Goal: Task Accomplishment & Management: Complete application form

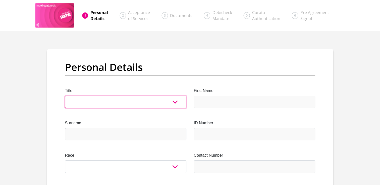
click at [172, 102] on select "Mr Ms Mrs Dr [PERSON_NAME]" at bounding box center [125, 102] width 121 height 12
select select "Mrs"
click at [65, 96] on select "Mr Ms Mrs Dr [PERSON_NAME]" at bounding box center [125, 102] width 121 height 12
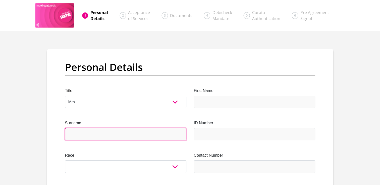
click at [125, 131] on input "Surname" at bounding box center [125, 134] width 121 height 12
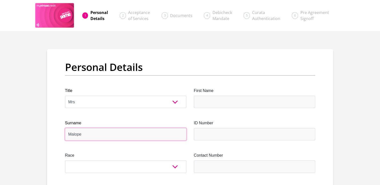
type input "Malope"
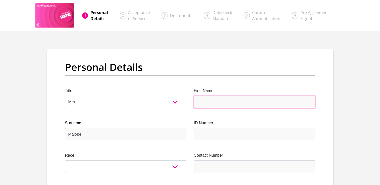
click at [205, 105] on input "First Name" at bounding box center [254, 102] width 121 height 12
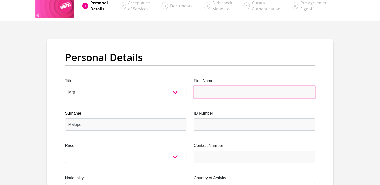
scroll to position [10, 0]
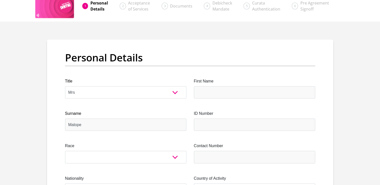
click at [168, 89] on select "Mr Ms Mrs Dr [PERSON_NAME]" at bounding box center [125, 92] width 121 height 12
select select "Mr"
click at [65, 86] on select "Mr Ms Mrs Dr [PERSON_NAME]" at bounding box center [125, 92] width 121 height 12
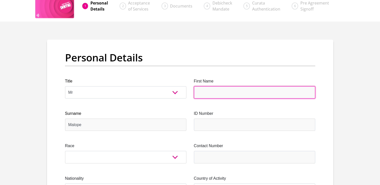
click at [208, 94] on input "First Name" at bounding box center [254, 92] width 121 height 12
type input "Pride"
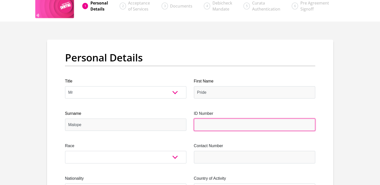
click at [200, 124] on input "ID Number" at bounding box center [254, 125] width 121 height 12
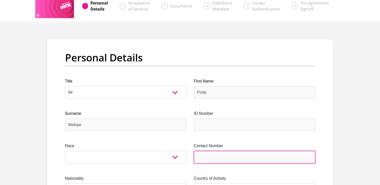
click at [205, 158] on input "Contact Number" at bounding box center [254, 157] width 121 height 12
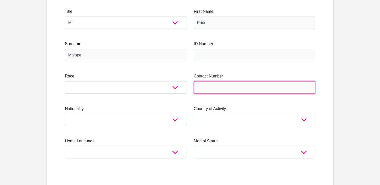
scroll to position [82, 0]
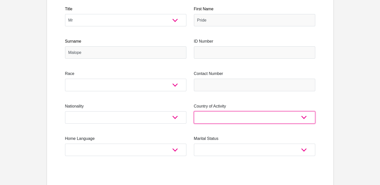
click at [252, 115] on select "[GEOGRAPHIC_DATA] [GEOGRAPHIC_DATA] [GEOGRAPHIC_DATA] [GEOGRAPHIC_DATA] [GEOGRA…" at bounding box center [254, 118] width 121 height 12
select select "ZAF"
click at [194, 112] on select "[GEOGRAPHIC_DATA] [GEOGRAPHIC_DATA] [GEOGRAPHIC_DATA] [GEOGRAPHIC_DATA] [GEOGRA…" at bounding box center [254, 118] width 121 height 12
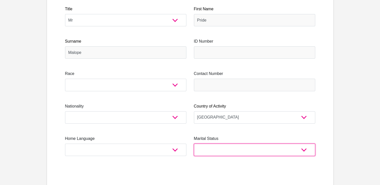
click at [224, 145] on select "Married ANC Single Divorced Widowed Married COP or Customary Law" at bounding box center [254, 150] width 121 height 12
select select "2"
click at [194, 144] on select "Married ANC Single Divorced Widowed Married COP or Customary Law" at bounding box center [254, 150] width 121 height 12
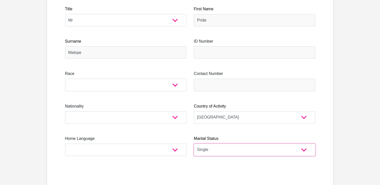
click at [245, 153] on select "Married ANC Single Divorced Widowed Married COP or Customary Law" at bounding box center [254, 150] width 121 height 12
click at [194, 144] on select "Married ANC Single Divorced Widowed Married COP or Customary Law" at bounding box center [254, 150] width 121 height 12
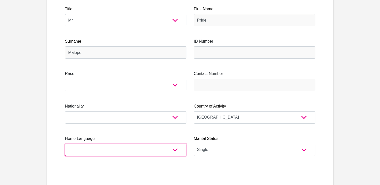
click at [102, 153] on select "Afrikaans English Sepedi South Ndebele Southern Sotho Swati Tsonga Tswana Venda…" at bounding box center [125, 150] width 121 height 12
select select "nso"
click at [65, 144] on select "Afrikaans English Sepedi South Ndebele Southern Sotho Swati Tsonga Tswana Venda…" at bounding box center [125, 150] width 121 height 12
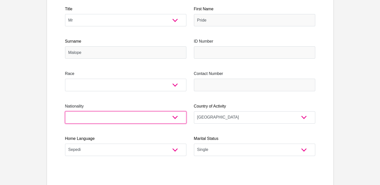
click at [134, 120] on select "[GEOGRAPHIC_DATA] [GEOGRAPHIC_DATA] [GEOGRAPHIC_DATA] [GEOGRAPHIC_DATA] [GEOGRA…" at bounding box center [125, 118] width 121 height 12
select select "ZAF"
click at [65, 112] on select "[GEOGRAPHIC_DATA] [GEOGRAPHIC_DATA] [GEOGRAPHIC_DATA] [GEOGRAPHIC_DATA] [GEOGRA…" at bounding box center [125, 118] width 121 height 12
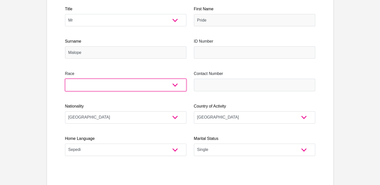
click at [164, 84] on select "Black Coloured Indian White Other" at bounding box center [125, 85] width 121 height 12
select select "1"
click at [65, 79] on select "Black Coloured Indian White Other" at bounding box center [125, 85] width 121 height 12
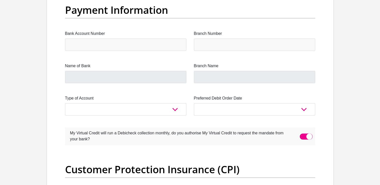
scroll to position [1172, 0]
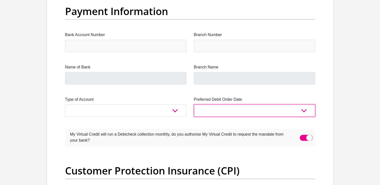
click at [252, 105] on select "1st 2nd 3rd 4th 5th 7th 18th 19th 20th 21st 22nd 23rd 24th 25th 26th 27th 28th …" at bounding box center [254, 111] width 121 height 12
click at [278, 108] on select "1st 2nd 3rd 4th 5th 7th 18th 19th 20th 21st 22nd 23rd 24th 25th 26th 27th 28th …" at bounding box center [254, 111] width 121 height 12
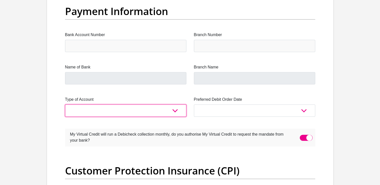
click at [105, 112] on select "Cheque Savings" at bounding box center [125, 111] width 121 height 12
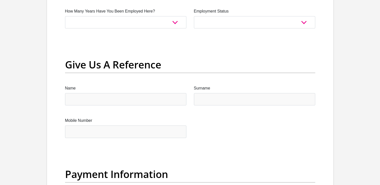
scroll to position [993, 0]
